Goal: Task Accomplishment & Management: Use online tool/utility

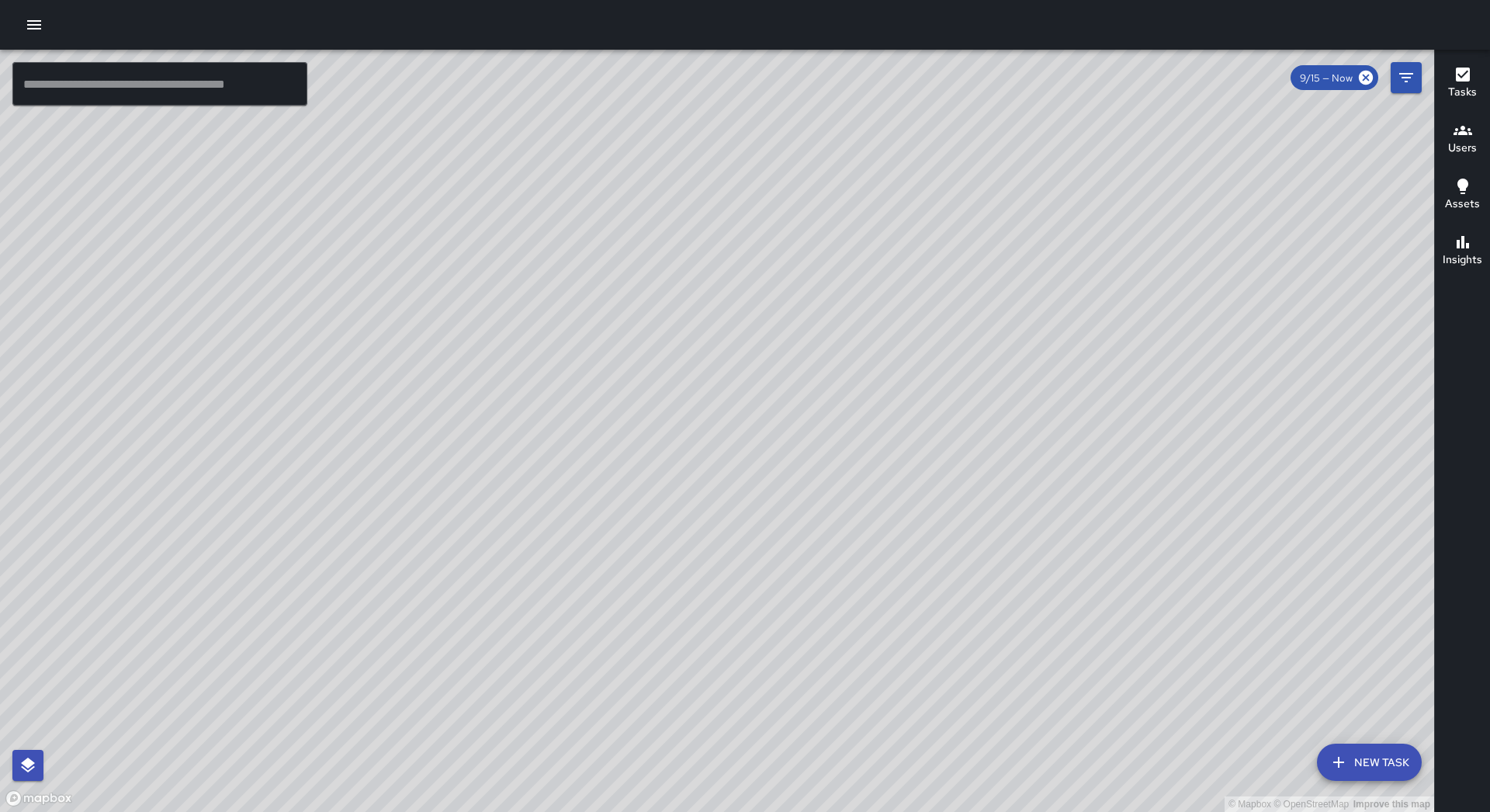
drag, startPoint x: 39, startPoint y: 43, endPoint x: 40, endPoint y: 32, distance: 11.0
click at [40, 42] on div at bounding box center [745, 24] width 1490 height 50
click at [41, 27] on icon "button" at bounding box center [34, 25] width 19 height 19
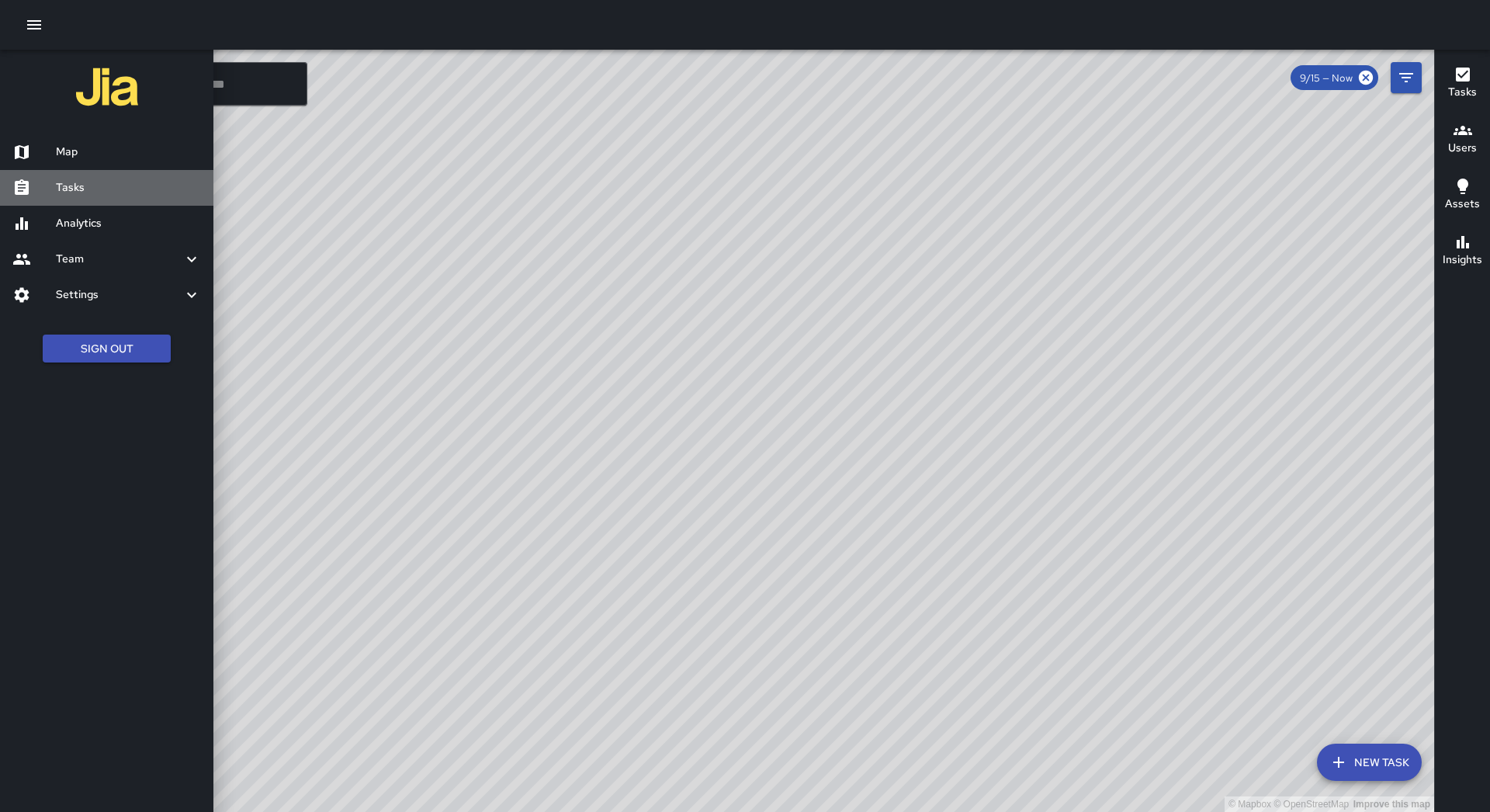
click at [78, 179] on h6 "Tasks" at bounding box center [129, 188] width 145 height 17
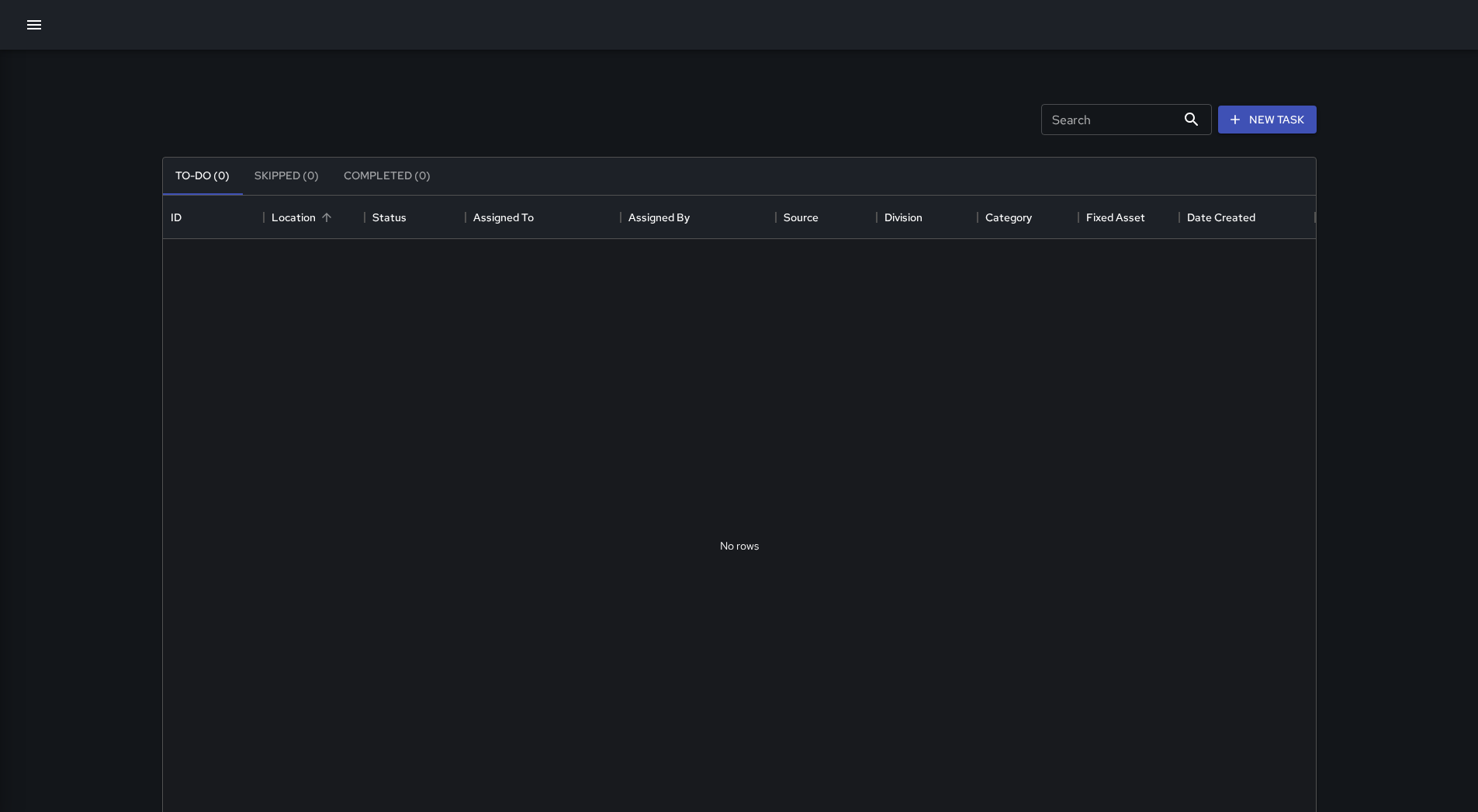
scroll to position [645, 1141]
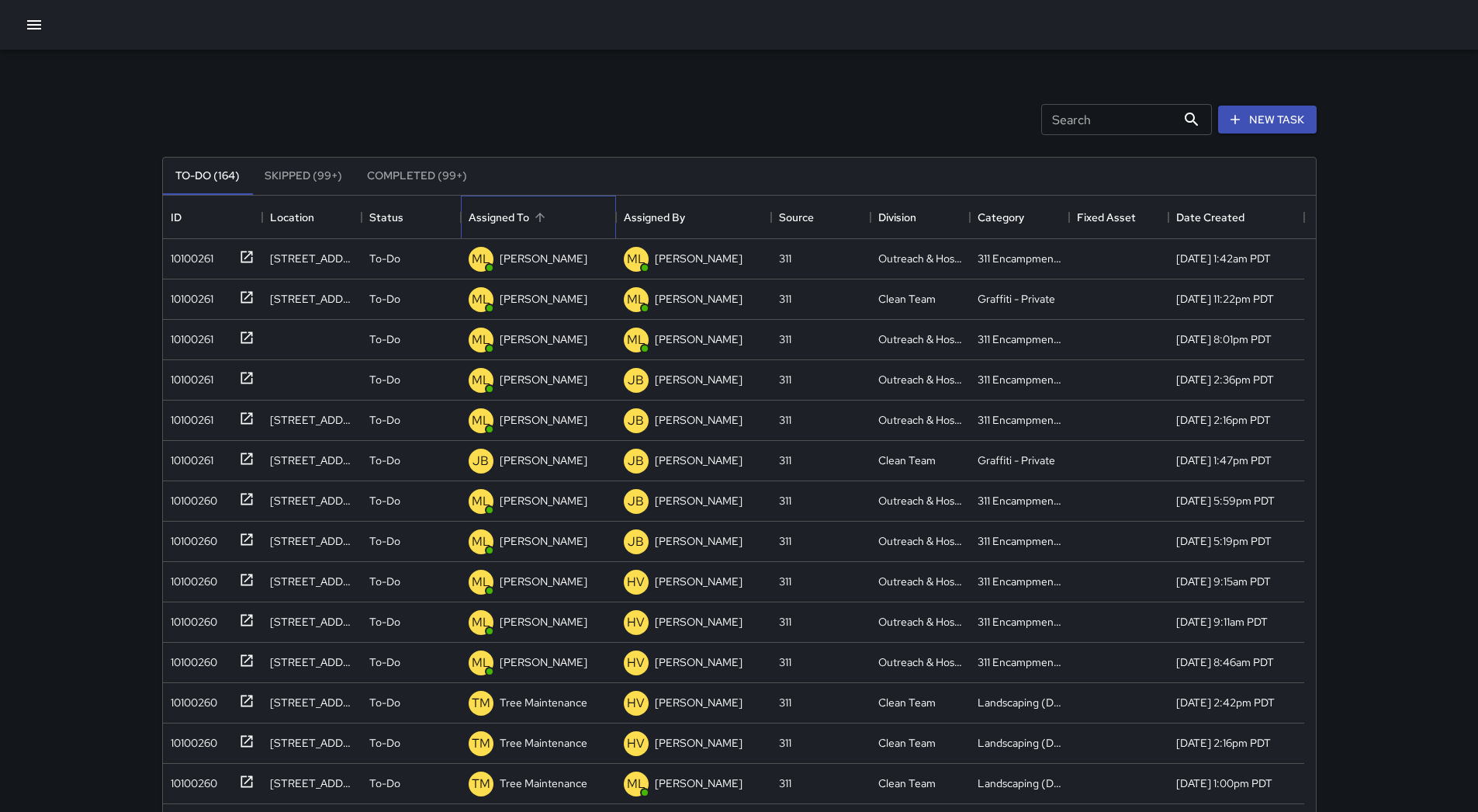
click at [586, 225] on div "Assigned To" at bounding box center [538, 217] width 140 height 43
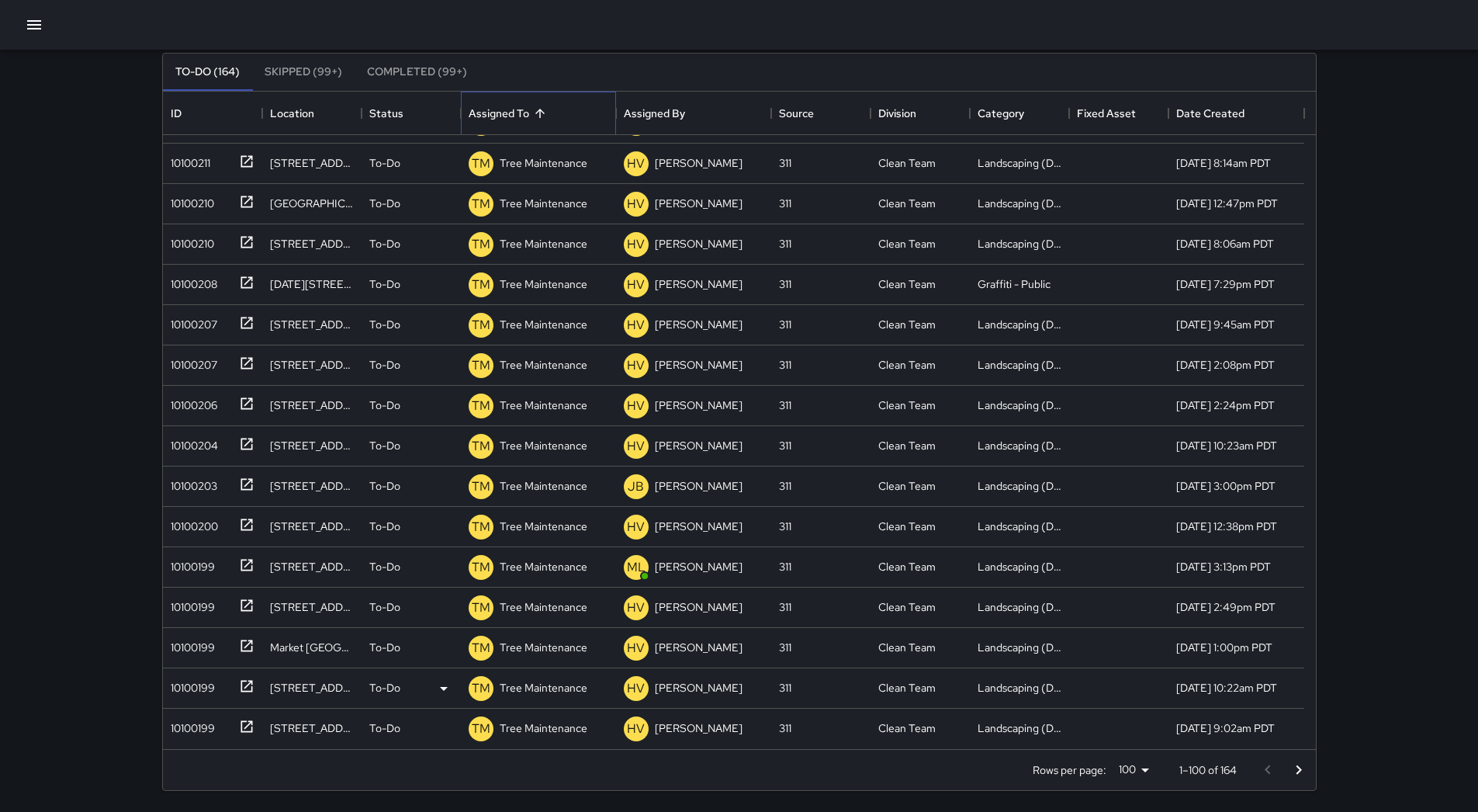
scroll to position [105, 0]
click at [1291, 760] on icon "Go to next page" at bounding box center [1299, 769] width 19 height 19
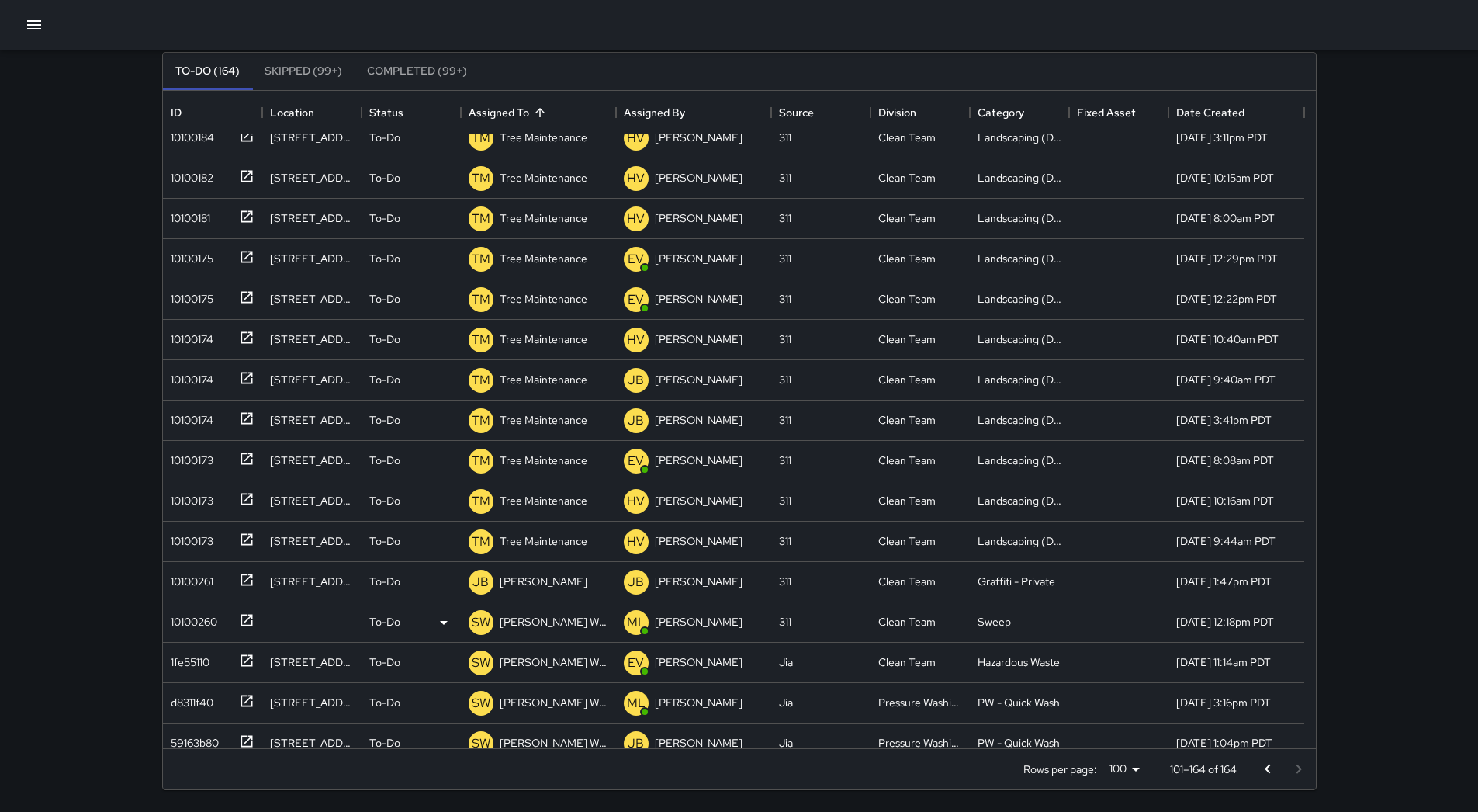
scroll to position [1503, 0]
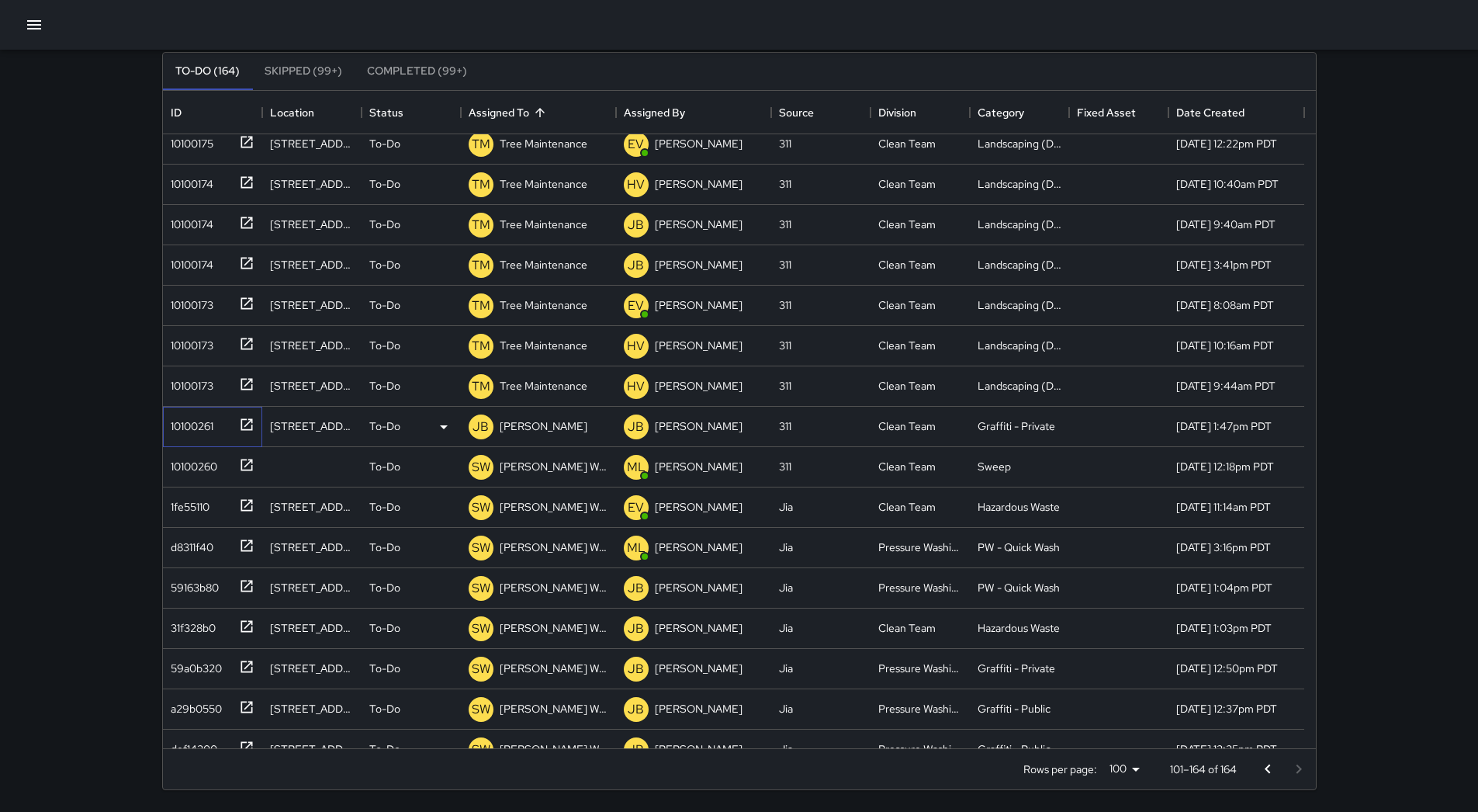
click at [204, 429] on div "10100261" at bounding box center [189, 423] width 49 height 22
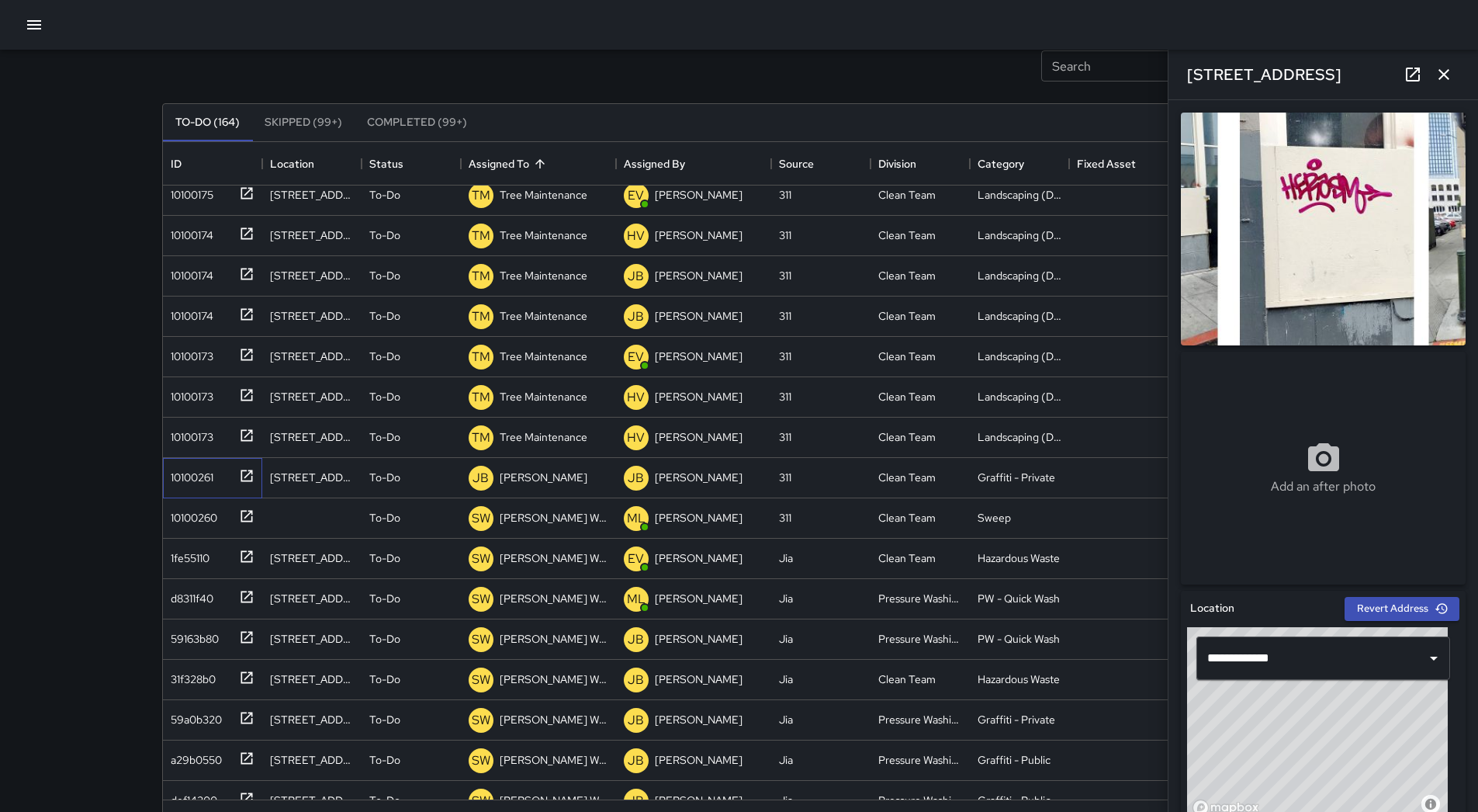
scroll to position [27, 0]
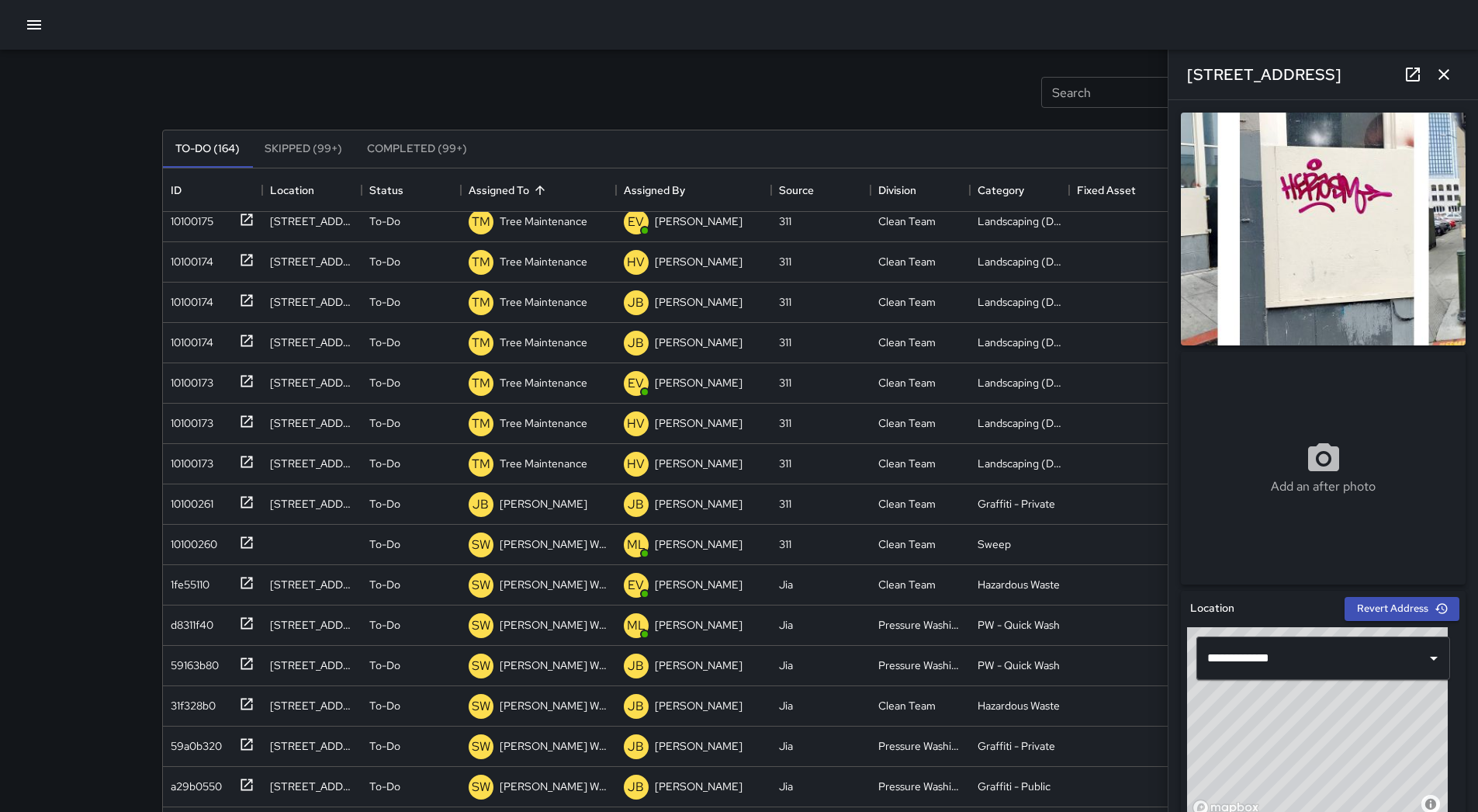
click at [1450, 73] on icon "button" at bounding box center [1444, 75] width 19 height 19
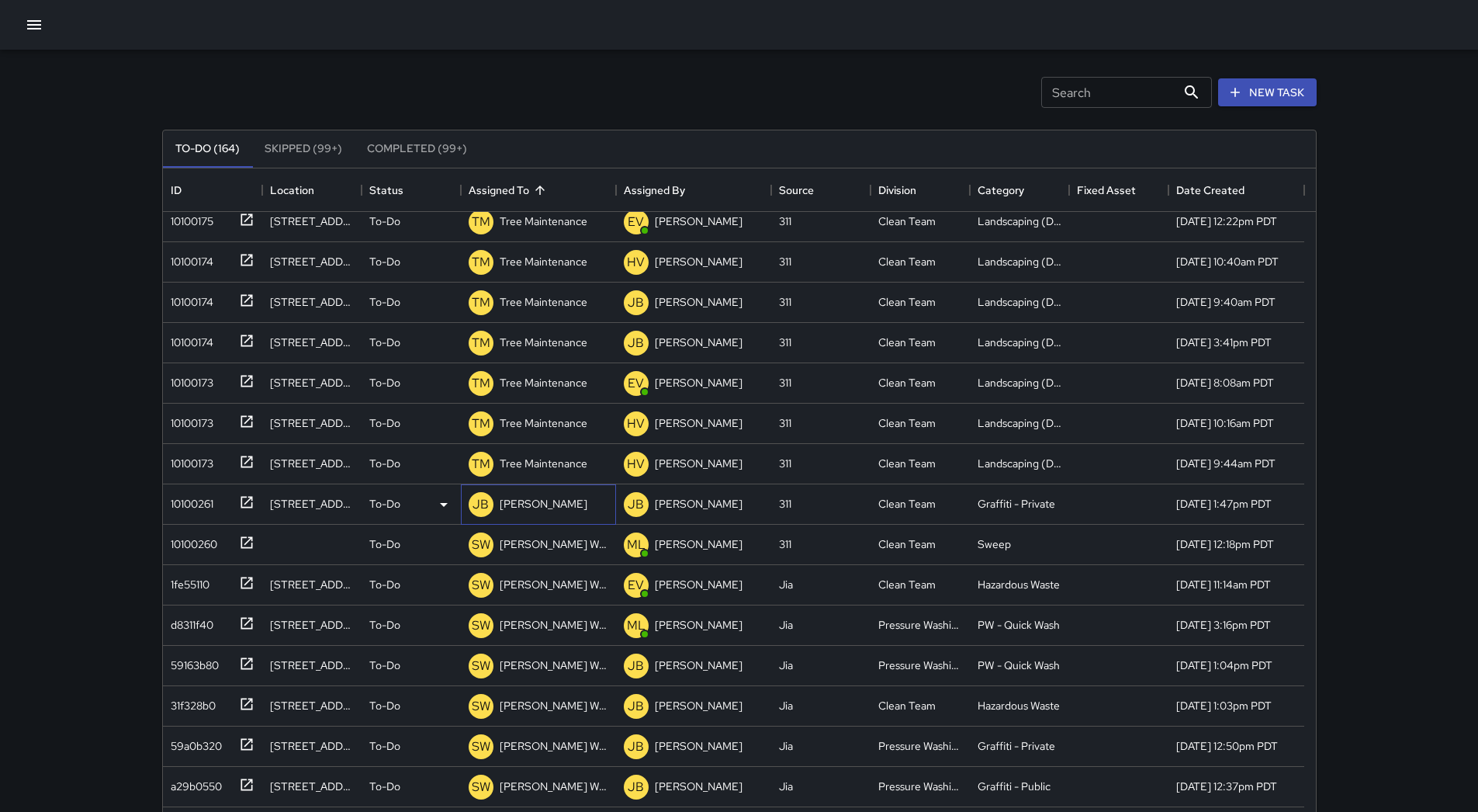
click at [580, 504] on div "[PERSON_NAME]" at bounding box center [539, 504] width 155 height 40
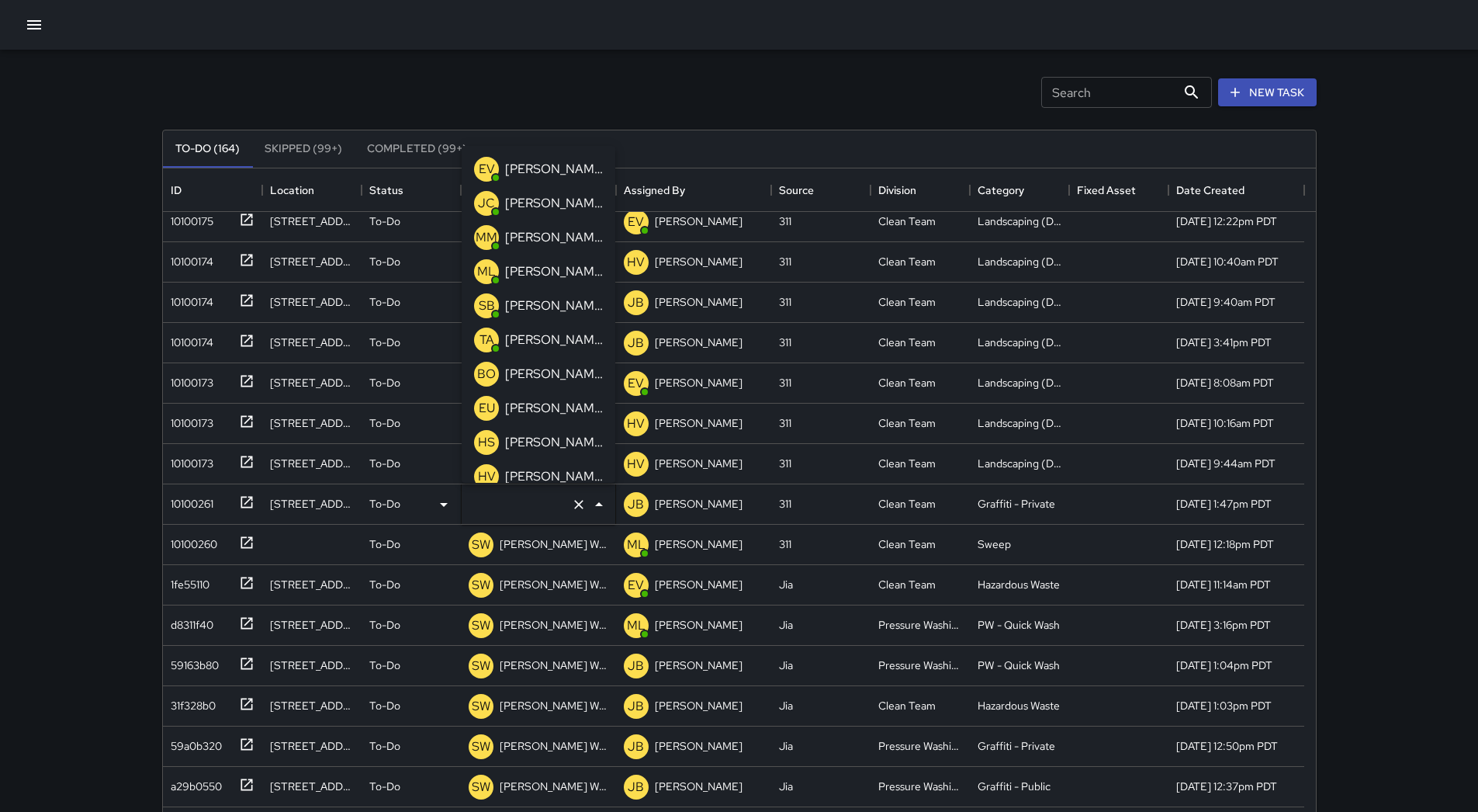
type input "**********"
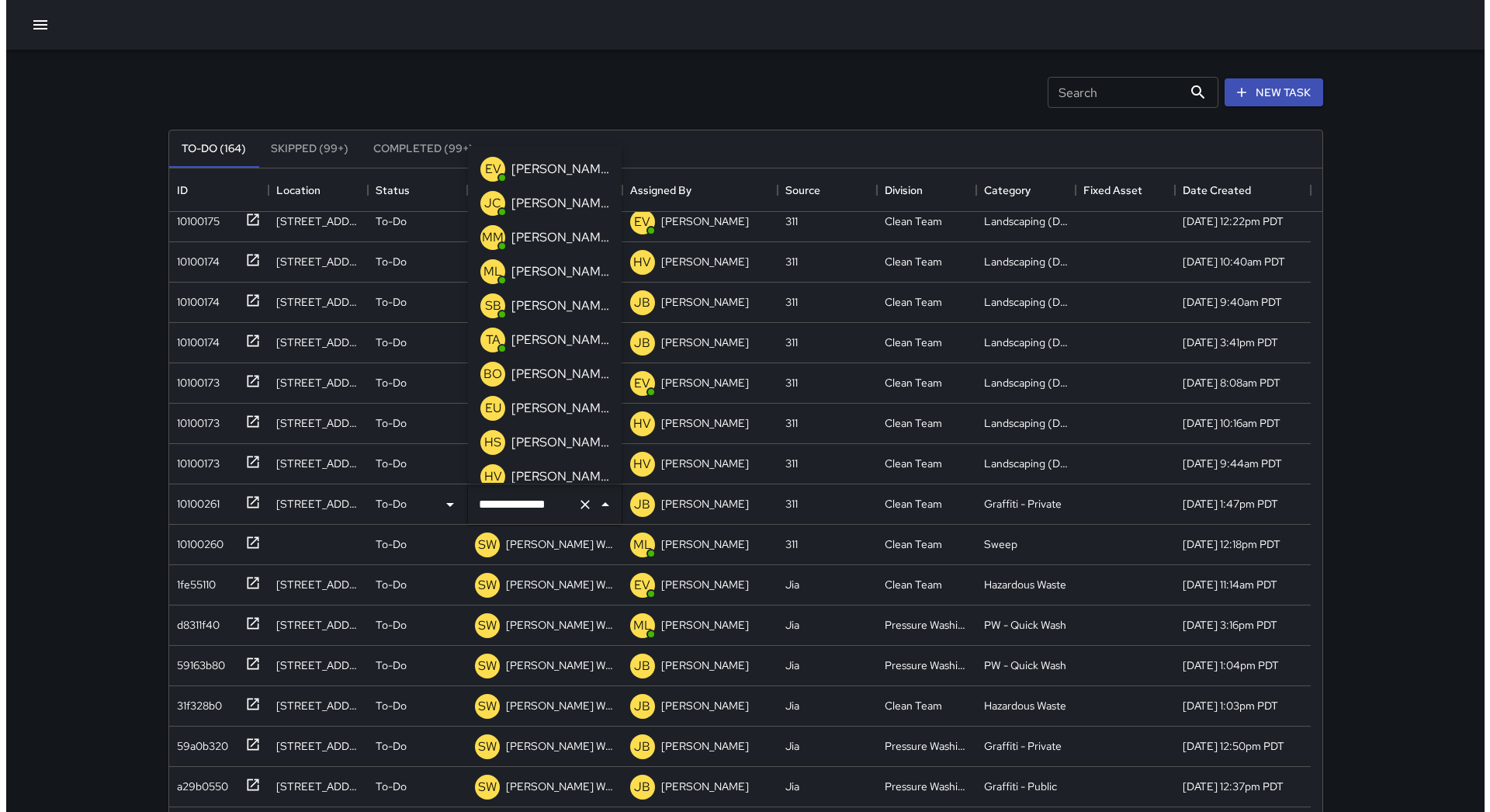
scroll to position [182, 0]
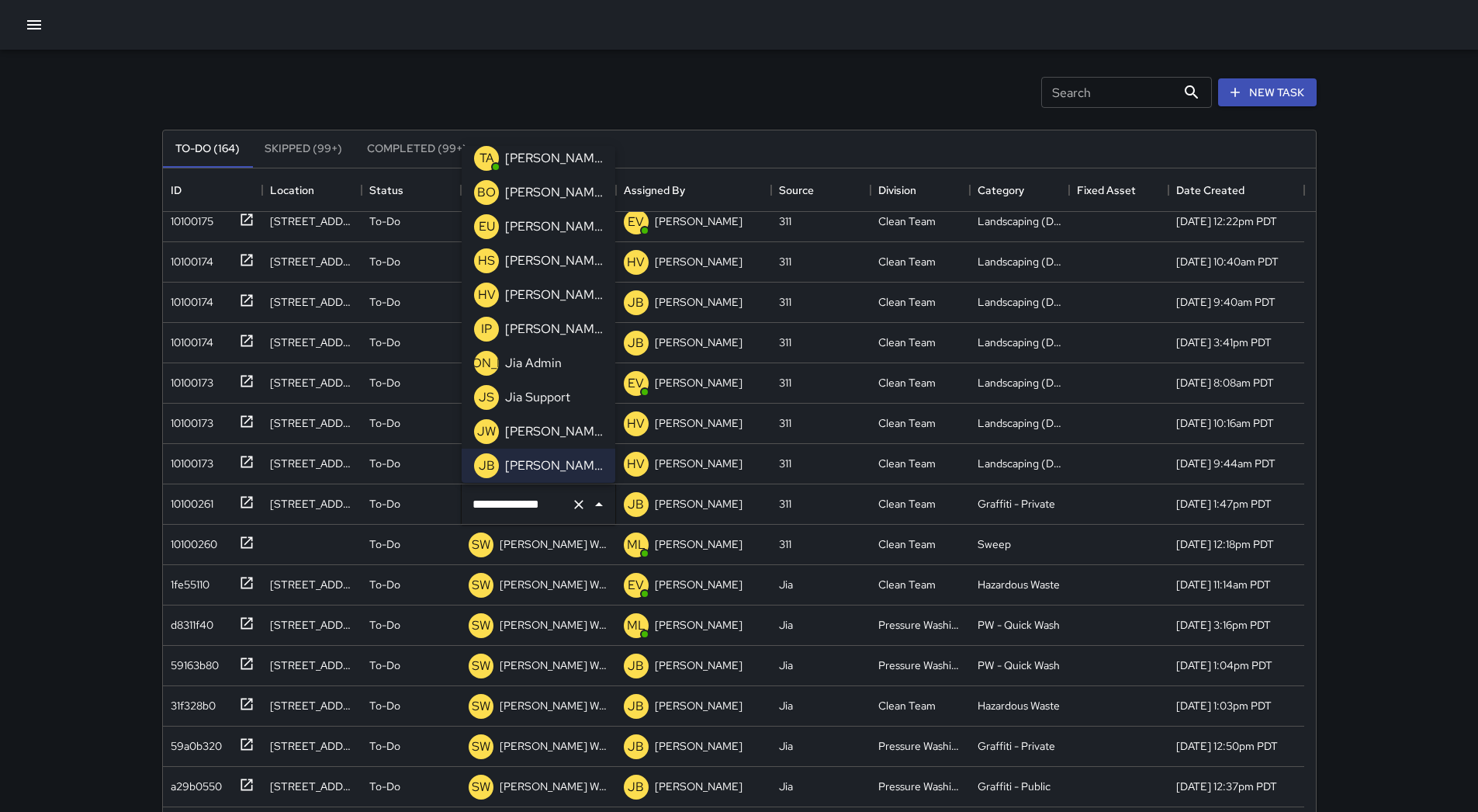
click at [555, 229] on p "[PERSON_NAME]" at bounding box center [555, 227] width 98 height 19
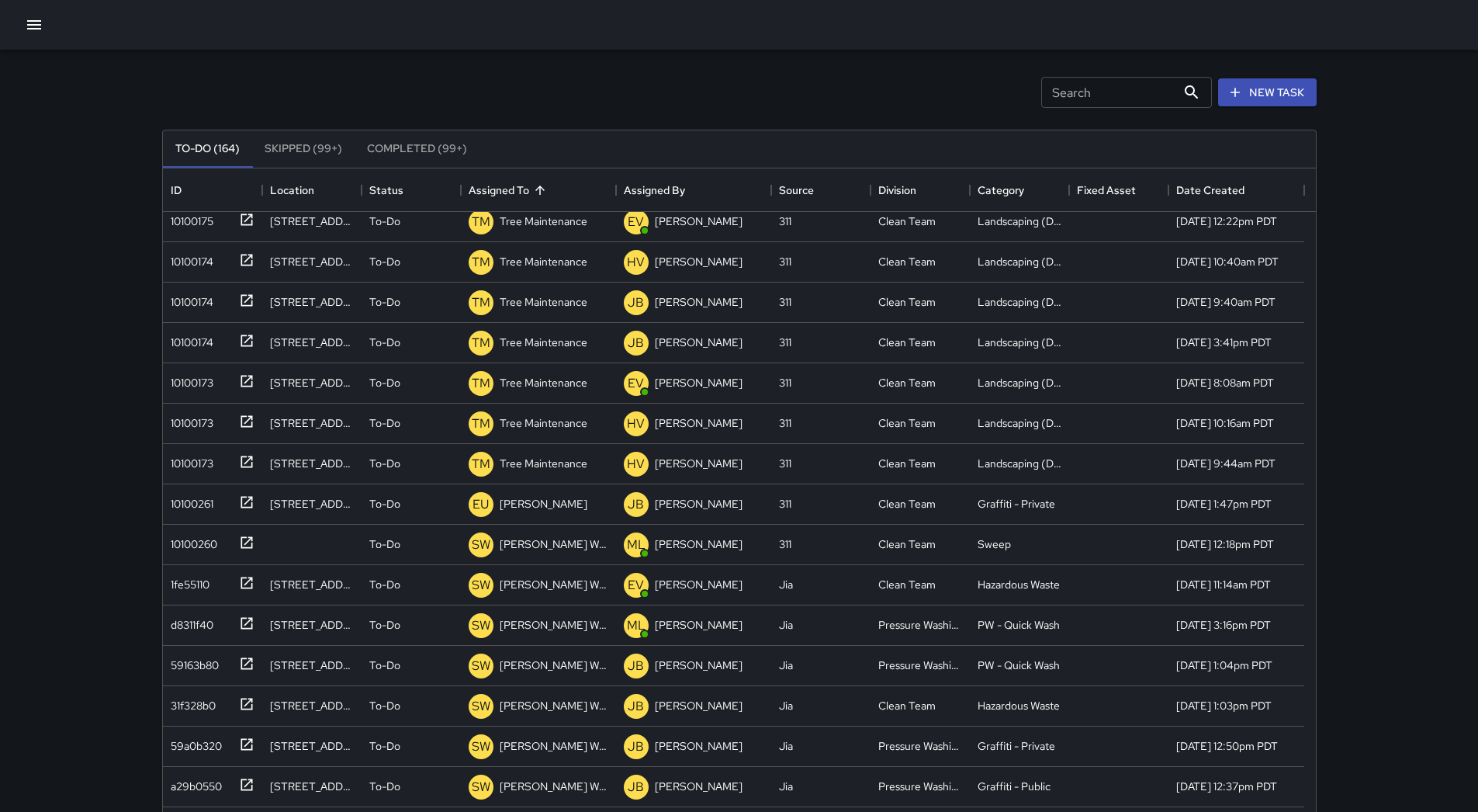
click at [39, 39] on div at bounding box center [739, 24] width 1478 height 50
click at [36, 34] on button "button" at bounding box center [34, 24] width 31 height 31
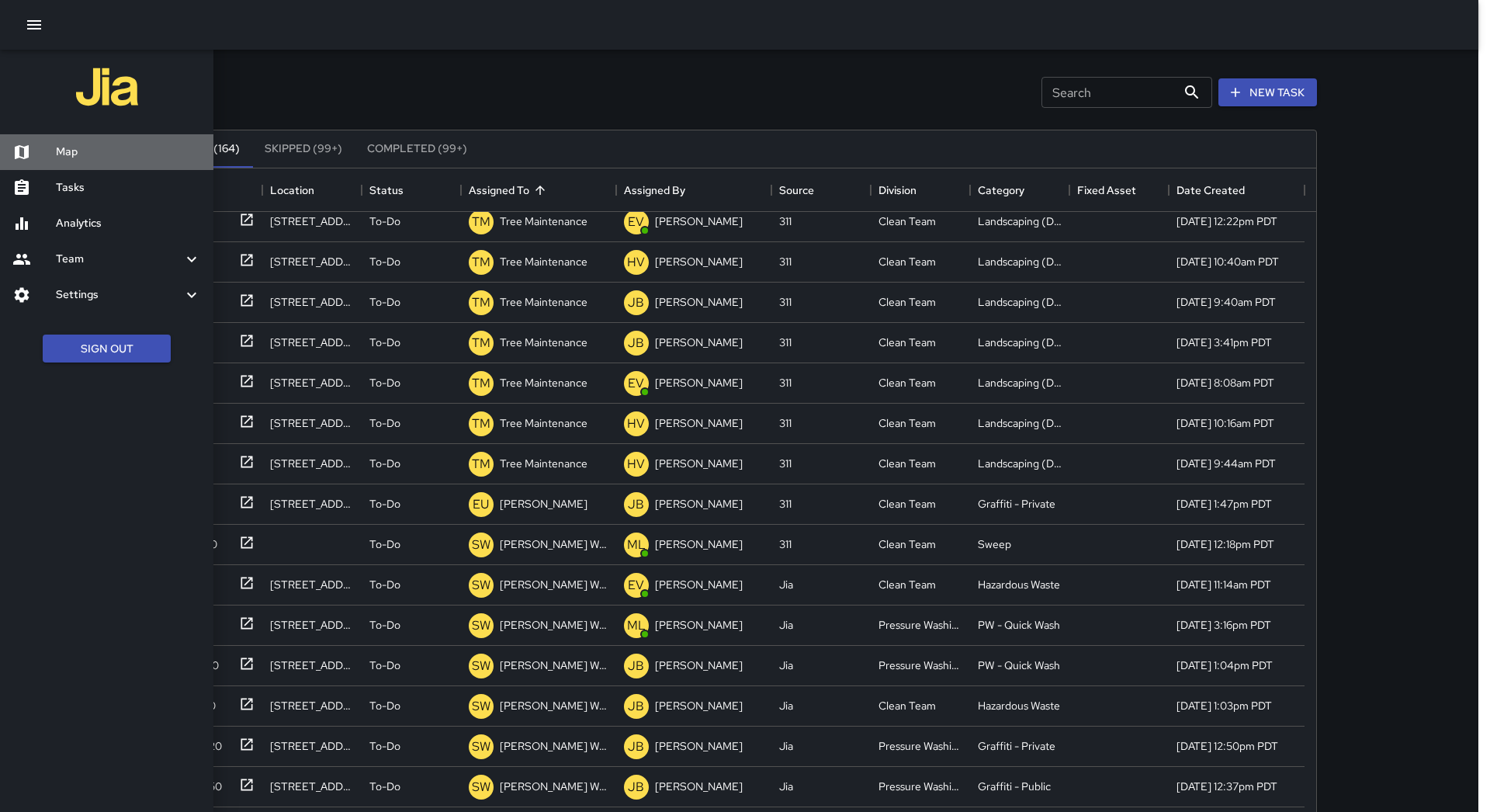
click at [105, 147] on h6 "Map" at bounding box center [129, 152] width 145 height 17
